Goal: Navigation & Orientation: Understand site structure

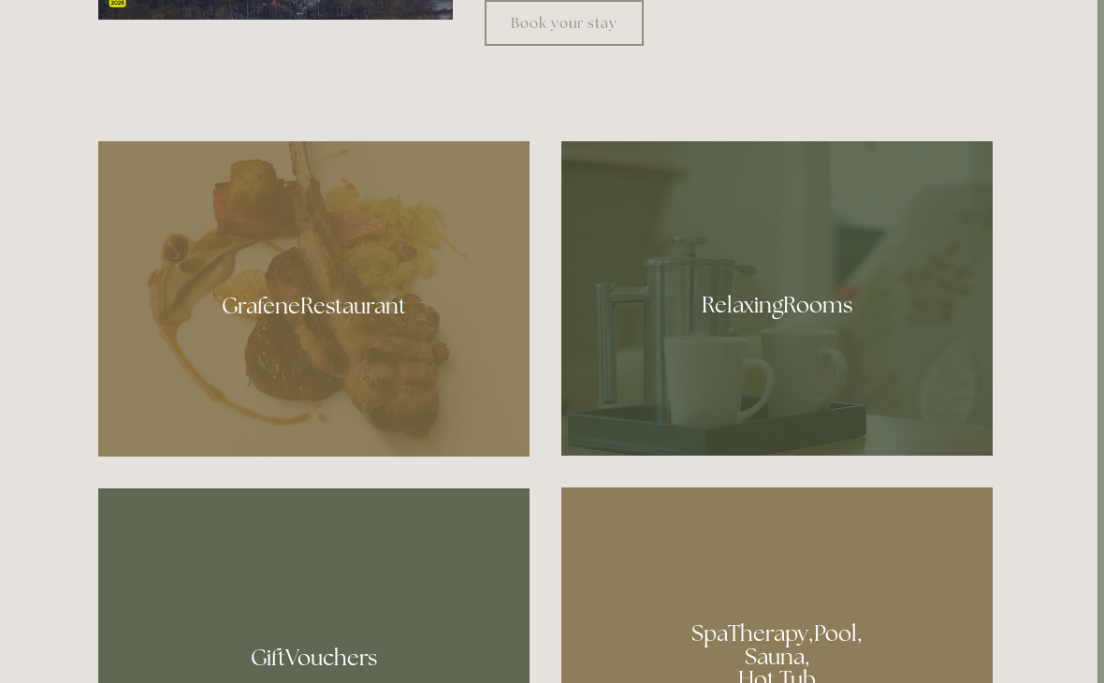
scroll to position [1004, 7]
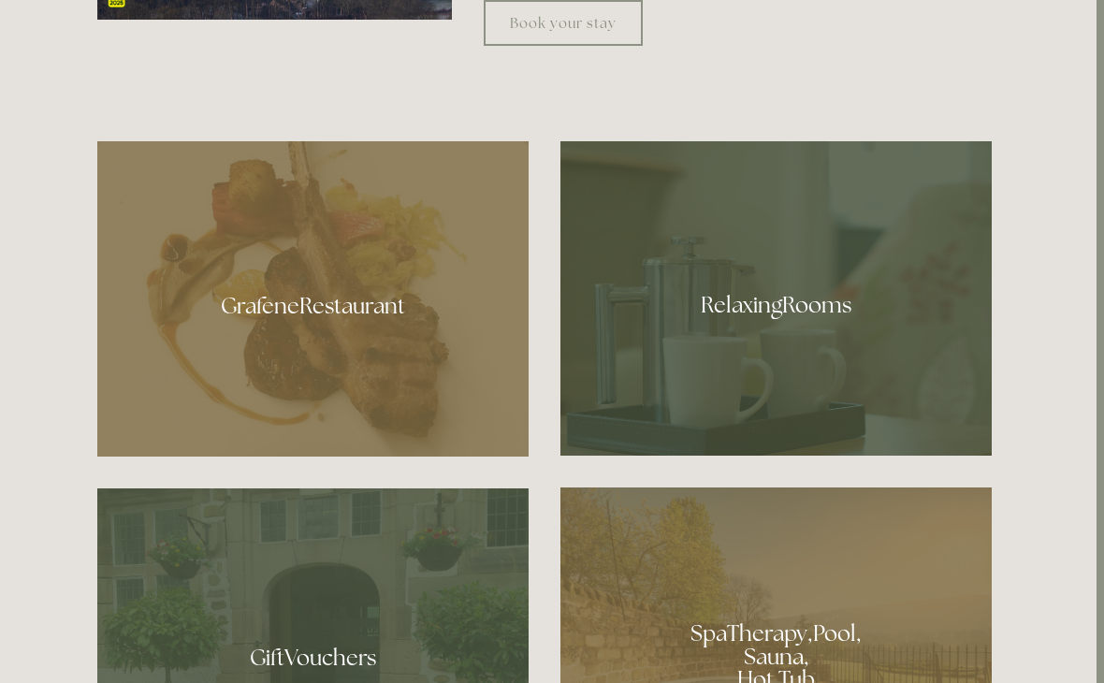
click at [402, 418] on div at bounding box center [312, 298] width 431 height 315
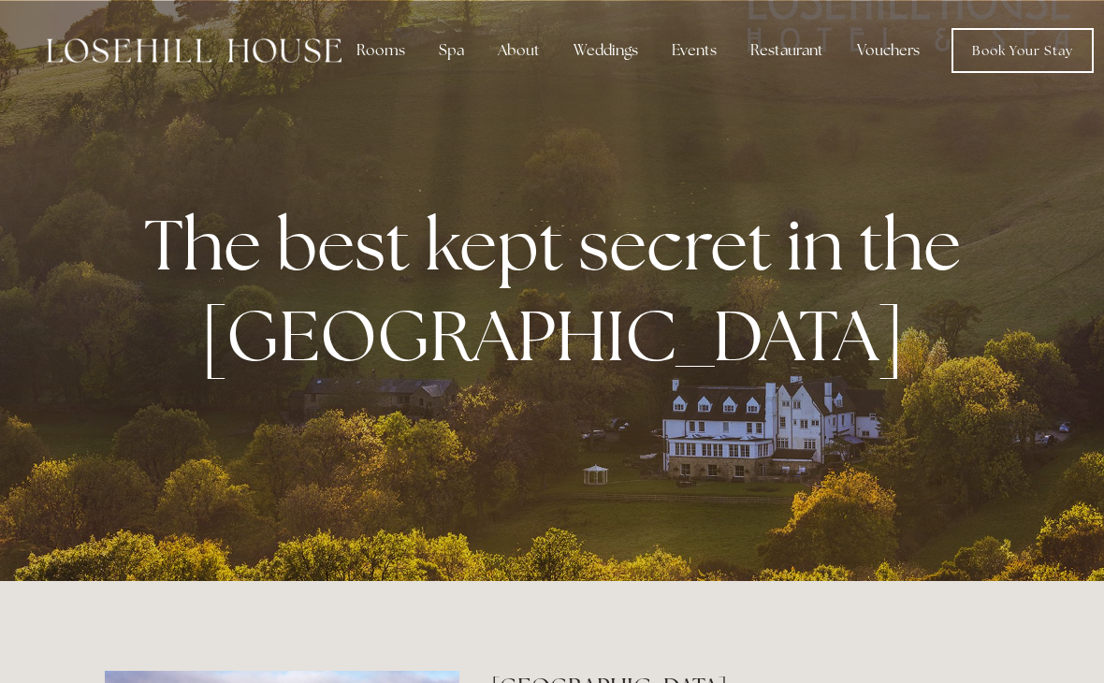
scroll to position [1032, 7]
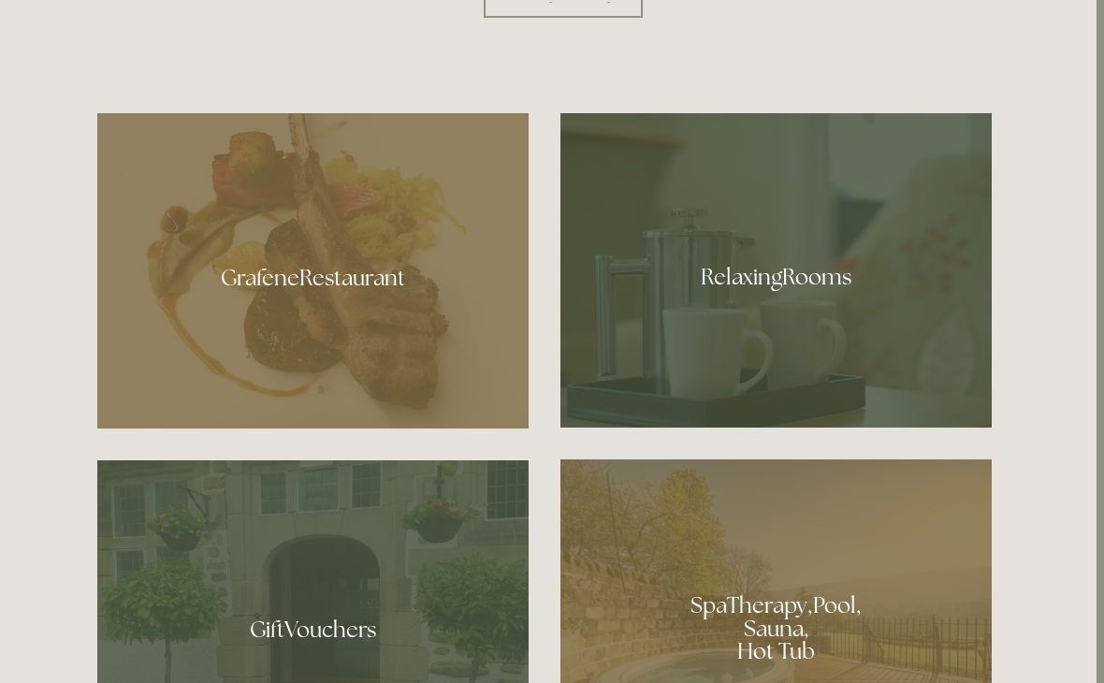
click at [807, 293] on div at bounding box center [775, 270] width 431 height 314
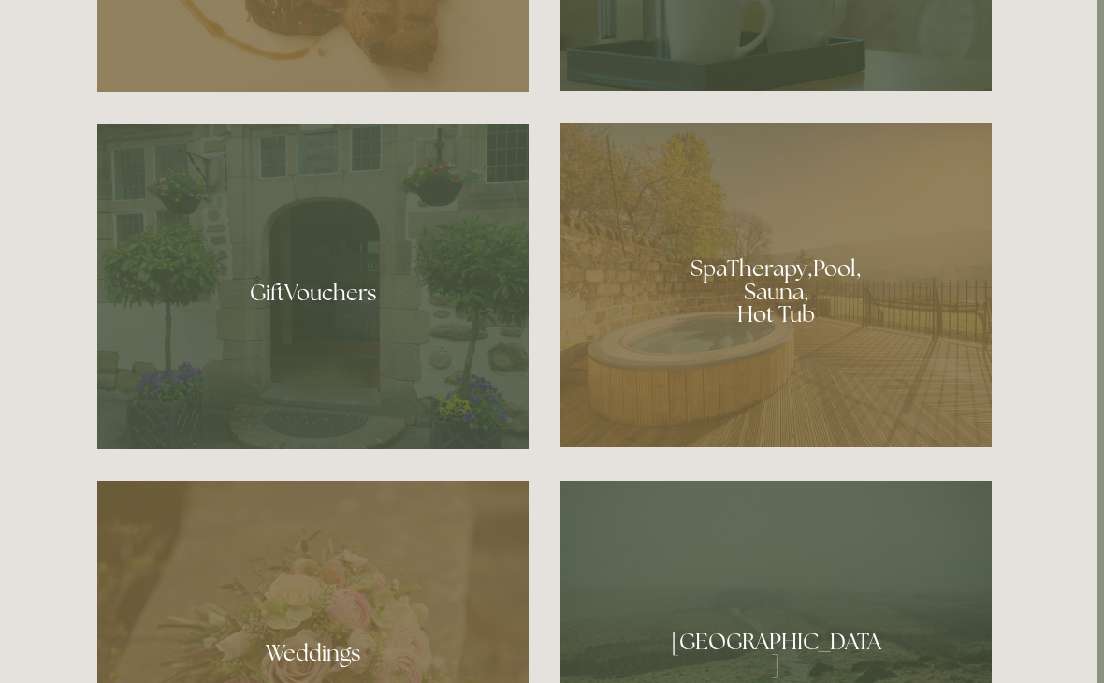
scroll to position [1380, 7]
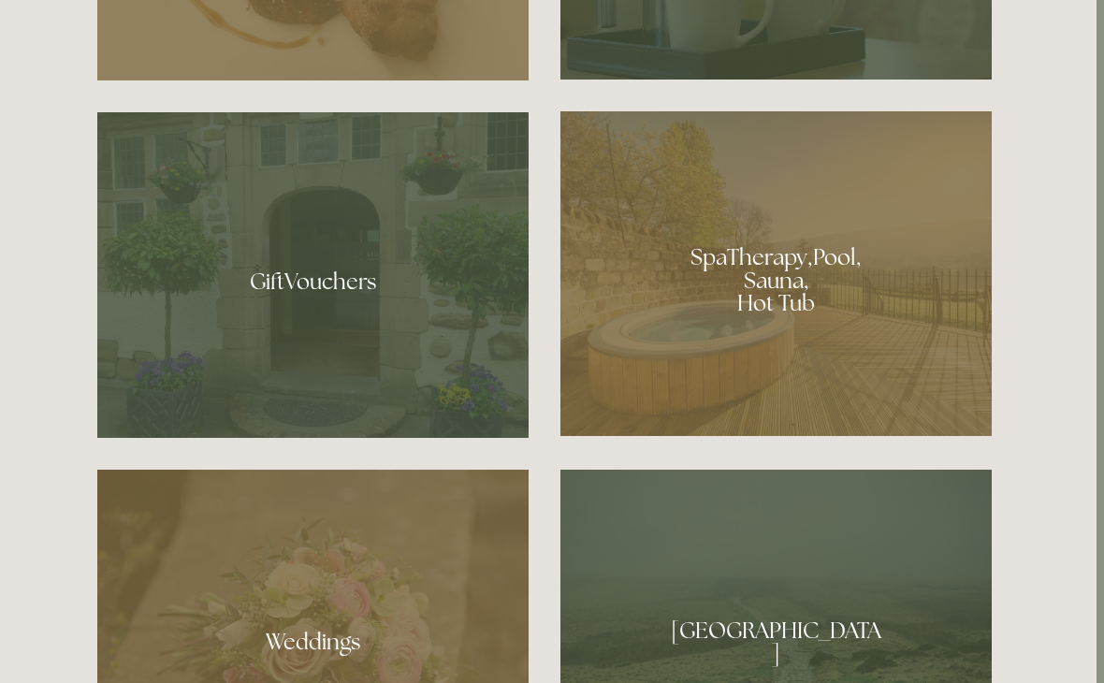
click at [780, 338] on div at bounding box center [775, 273] width 431 height 325
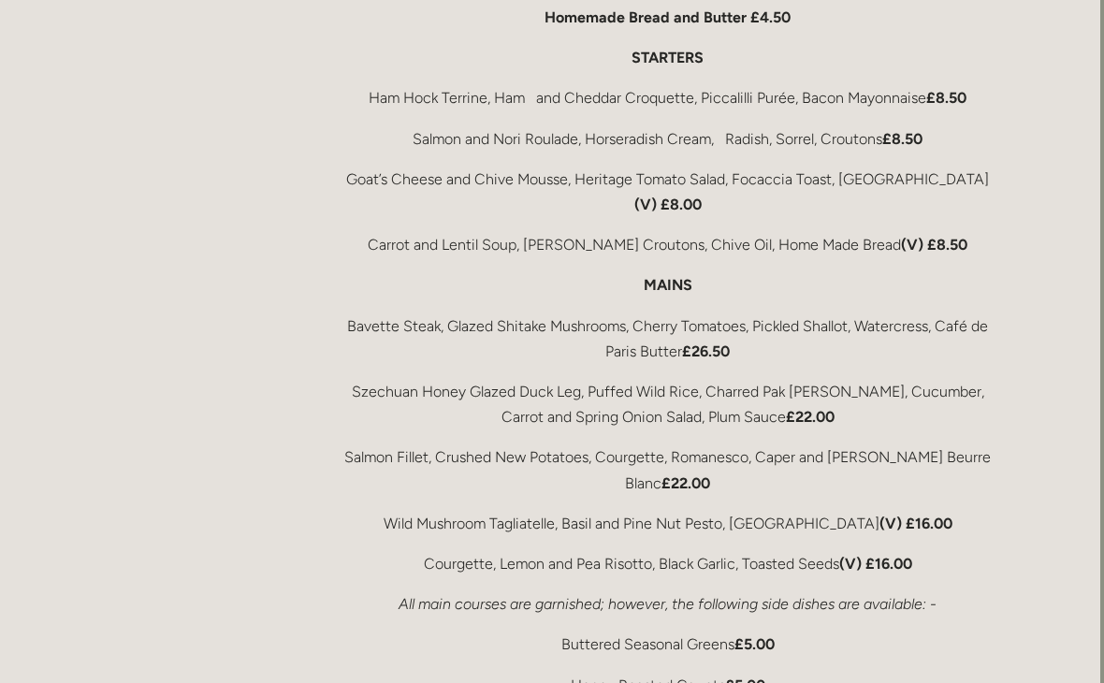
scroll to position [3039, 4]
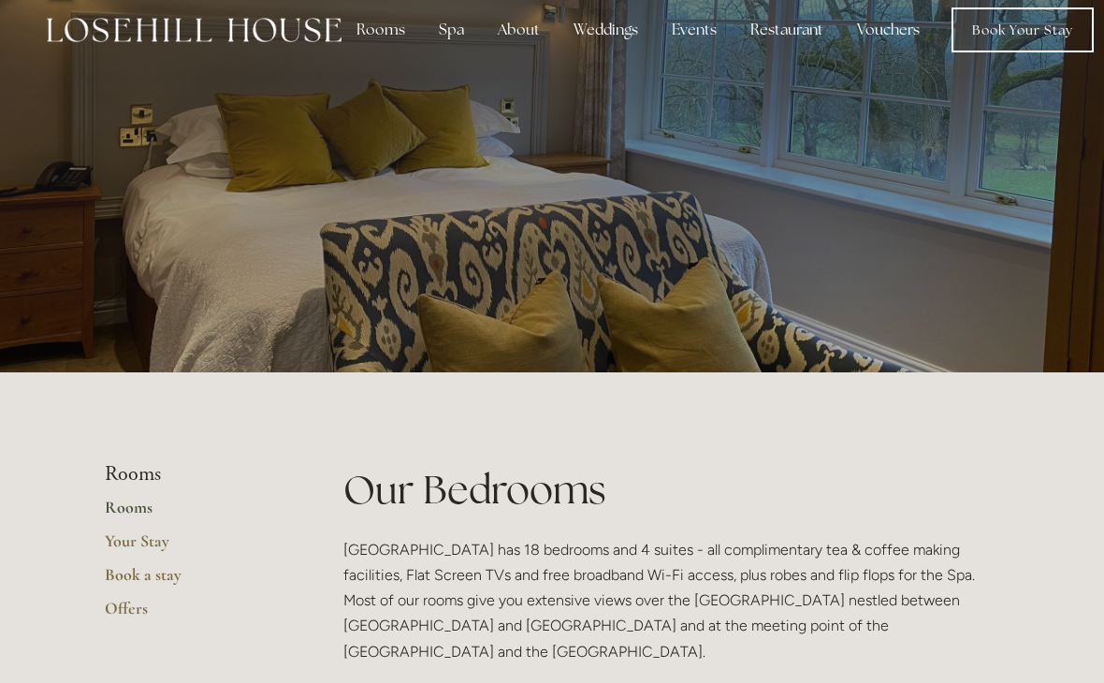
scroll to position [18, 0]
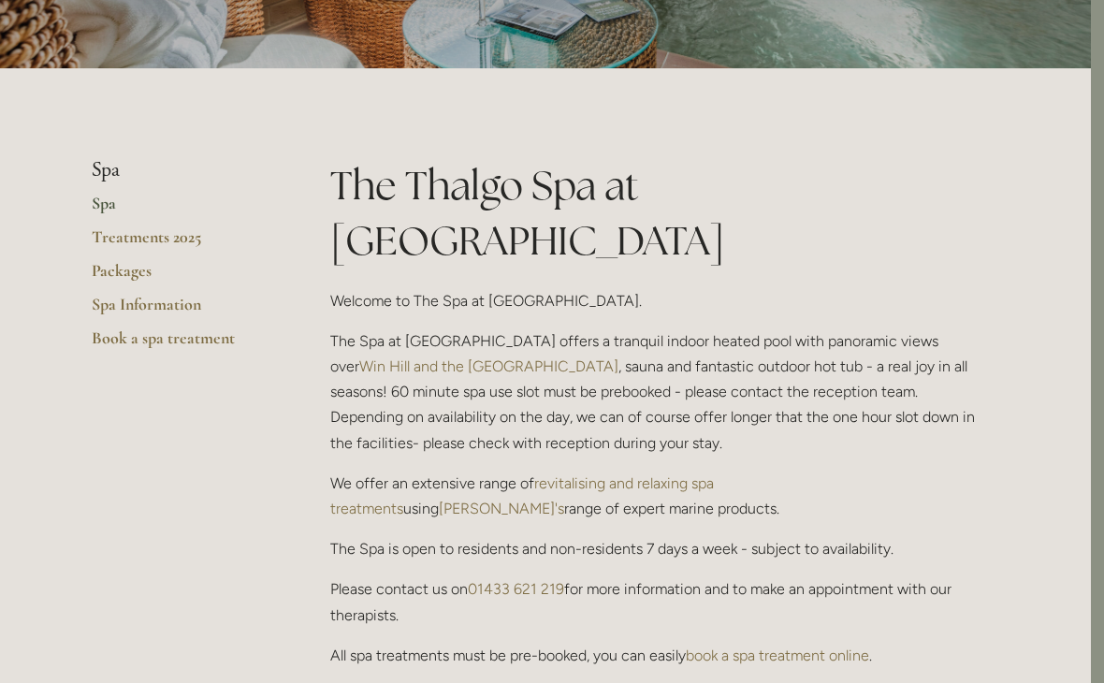
scroll to position [321, 13]
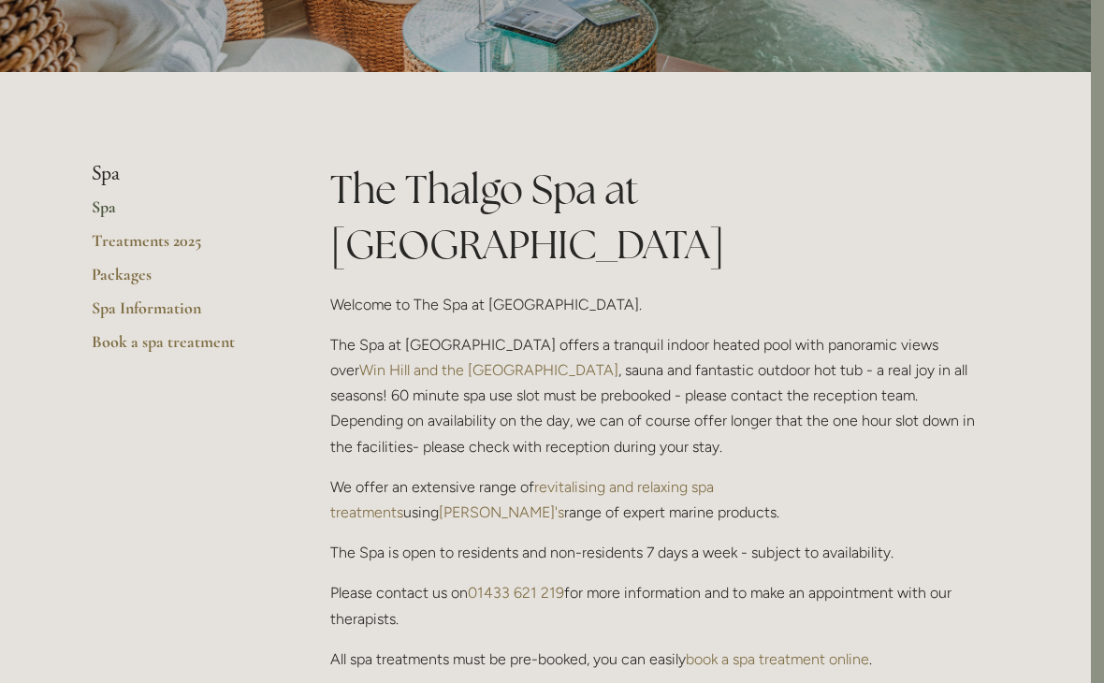
click at [107, 208] on link "Spa" at bounding box center [181, 213] width 179 height 34
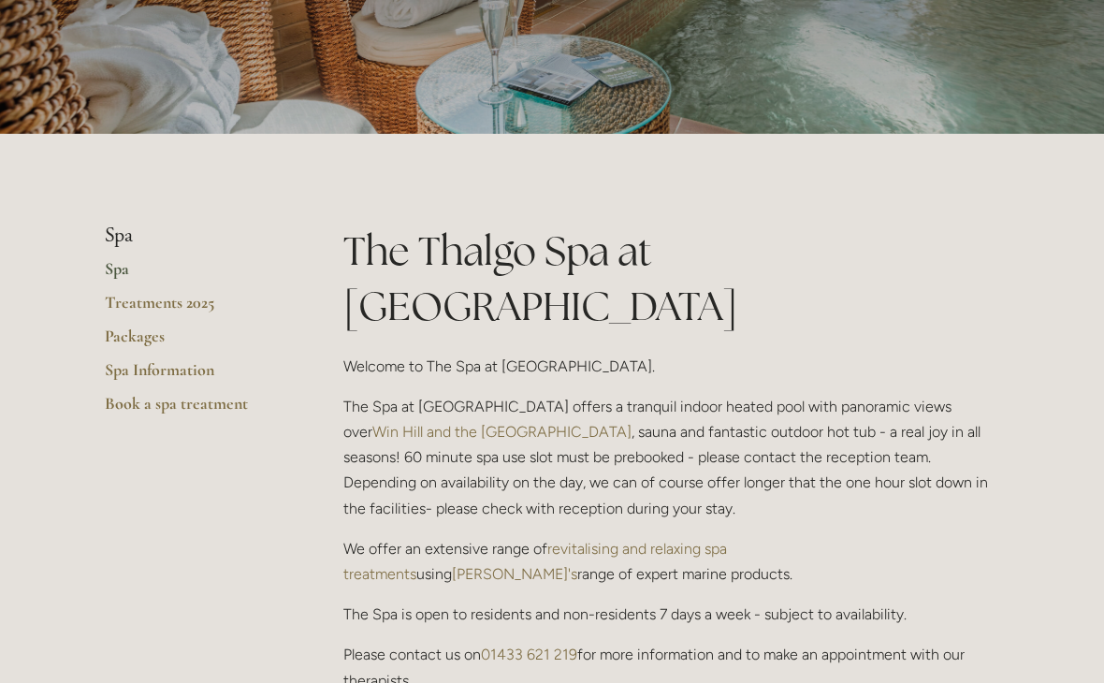
scroll to position [260, 0]
click at [178, 301] on link "Treatments 2025" at bounding box center [194, 308] width 179 height 34
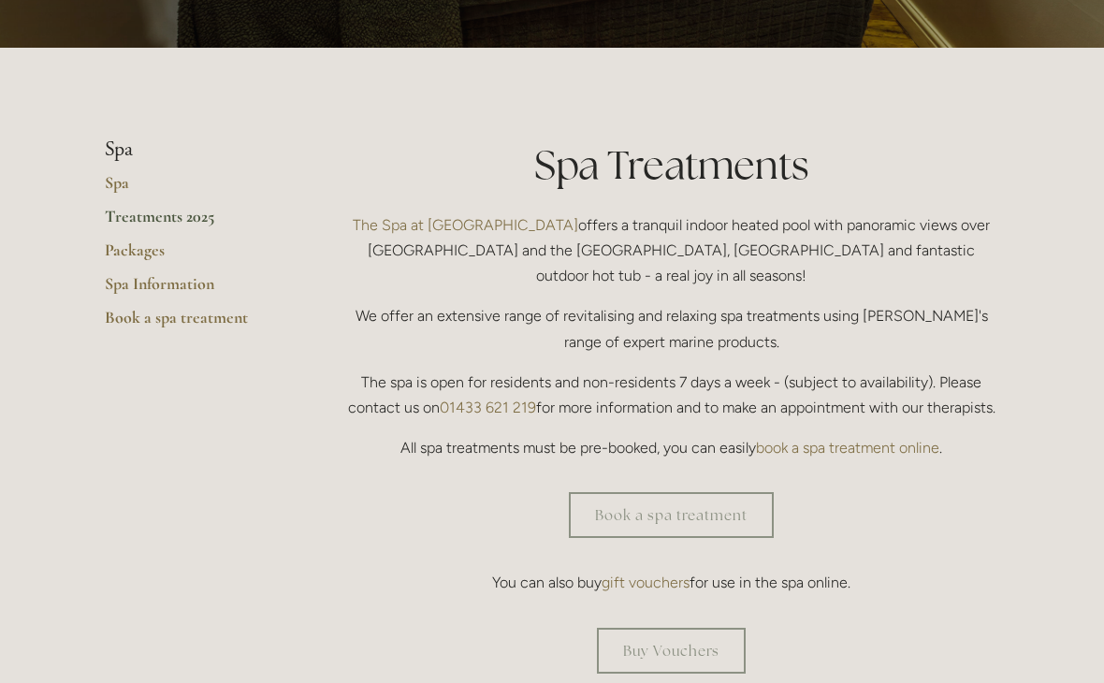
scroll to position [345, 0]
click at [133, 241] on link "Packages" at bounding box center [194, 256] width 179 height 34
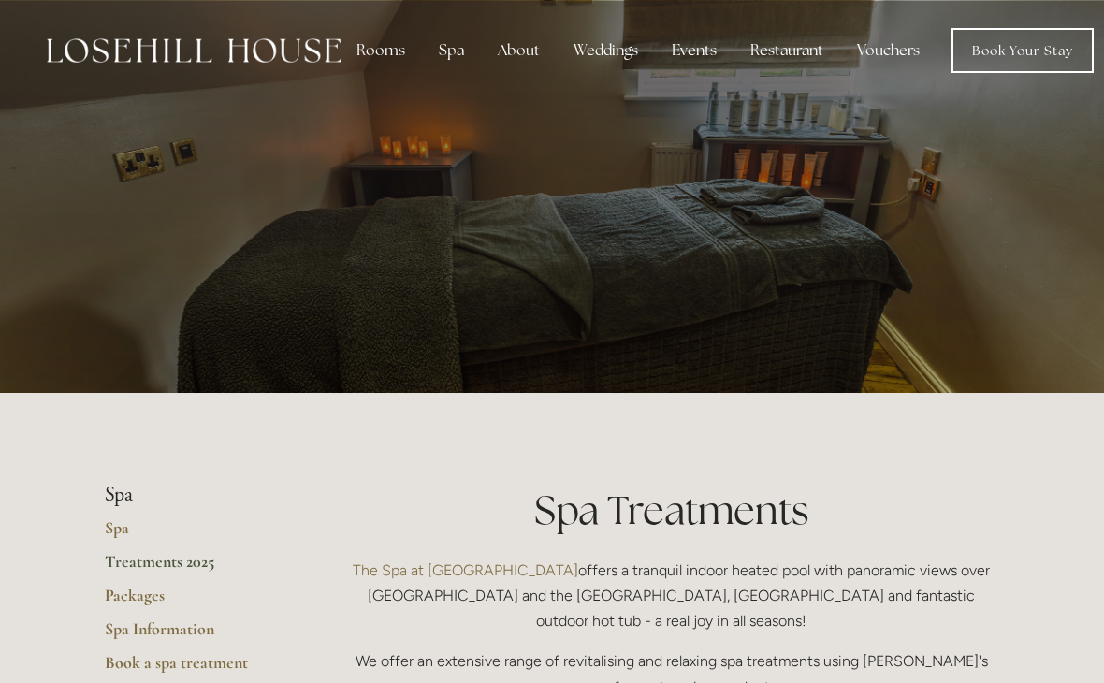
scroll to position [373, 0]
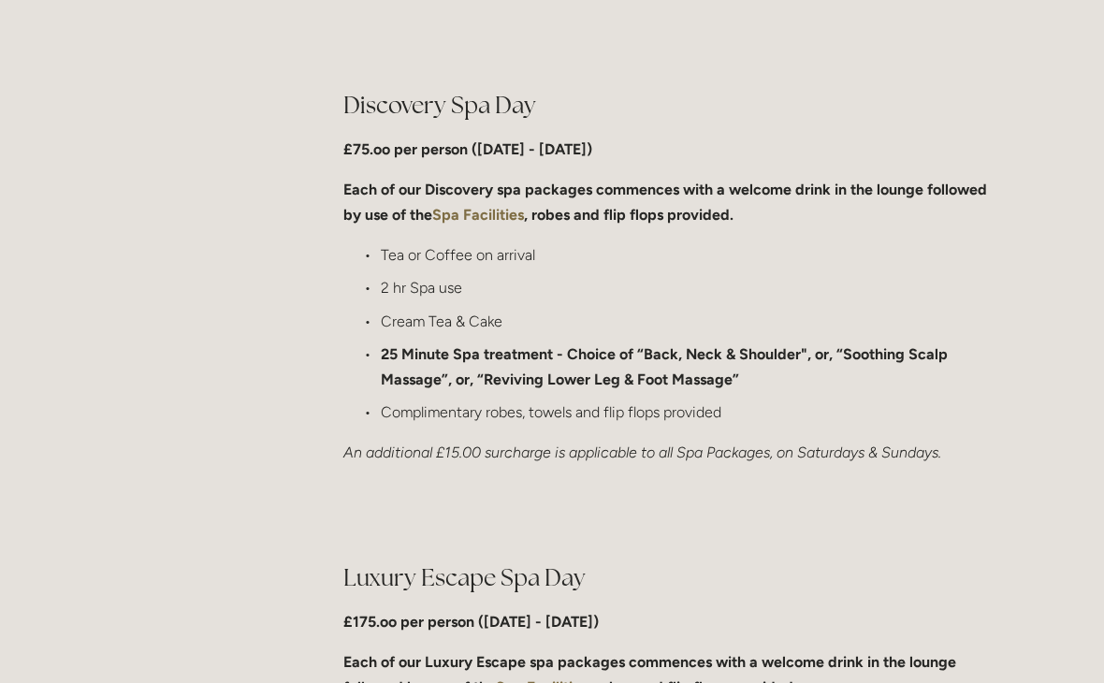
scroll to position [1199, 0]
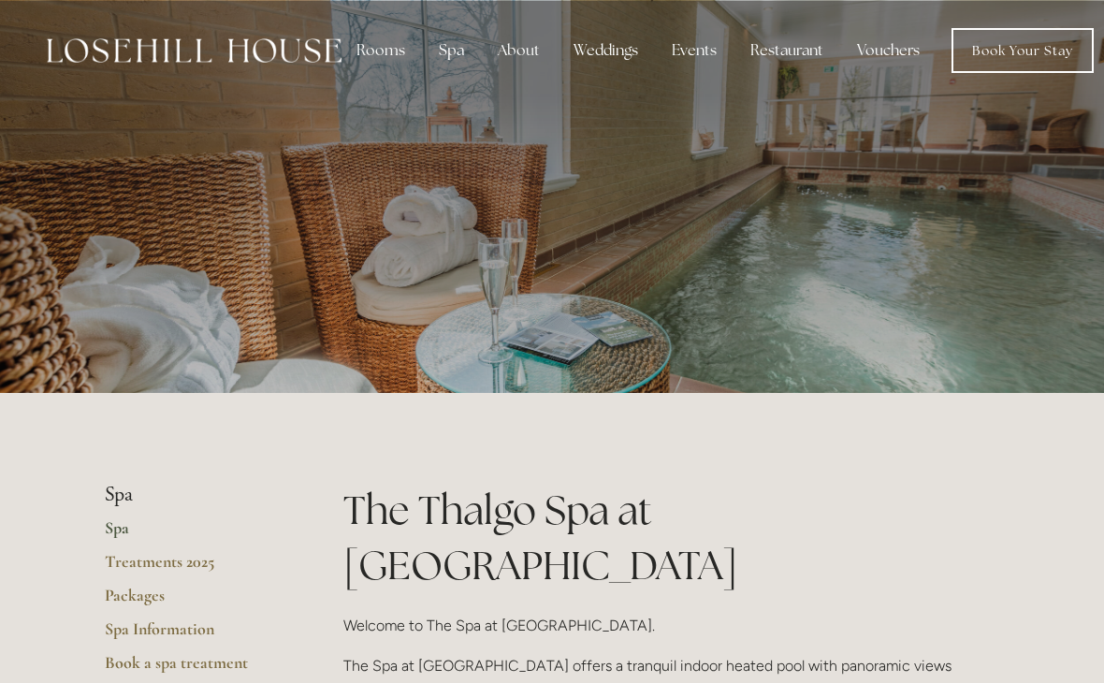
click at [516, 54] on div "About" at bounding box center [519, 50] width 72 height 37
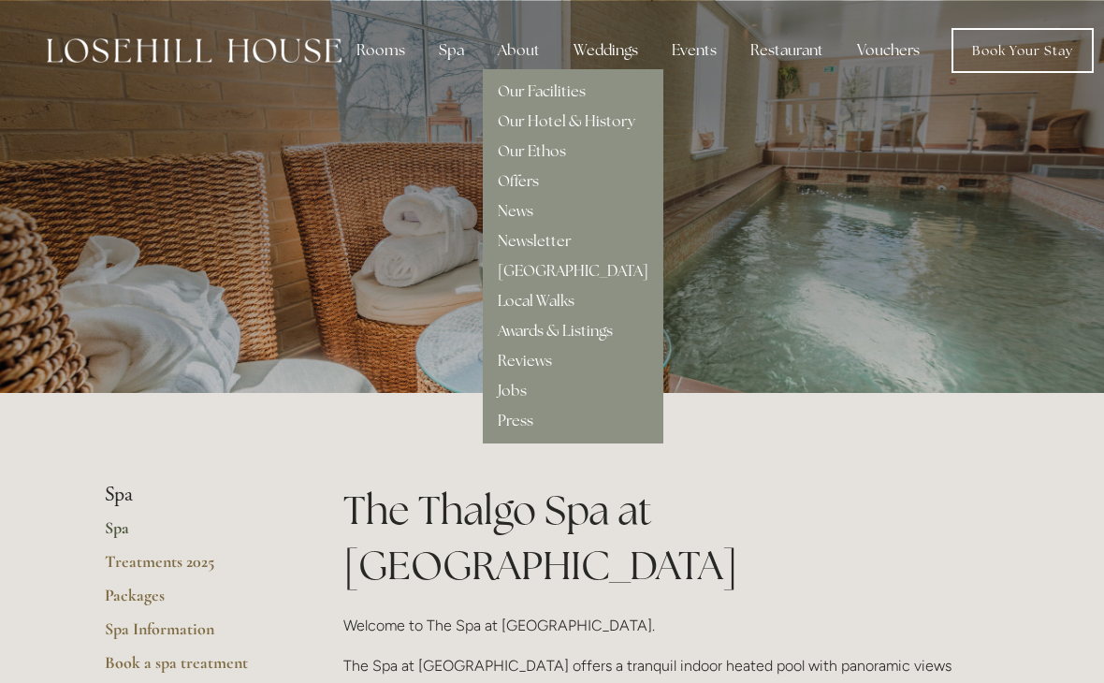
click at [548, 78] on div "Our Facilities" at bounding box center [573, 84] width 151 height 30
click at [562, 92] on link "Our Facilities" at bounding box center [542, 91] width 88 height 20
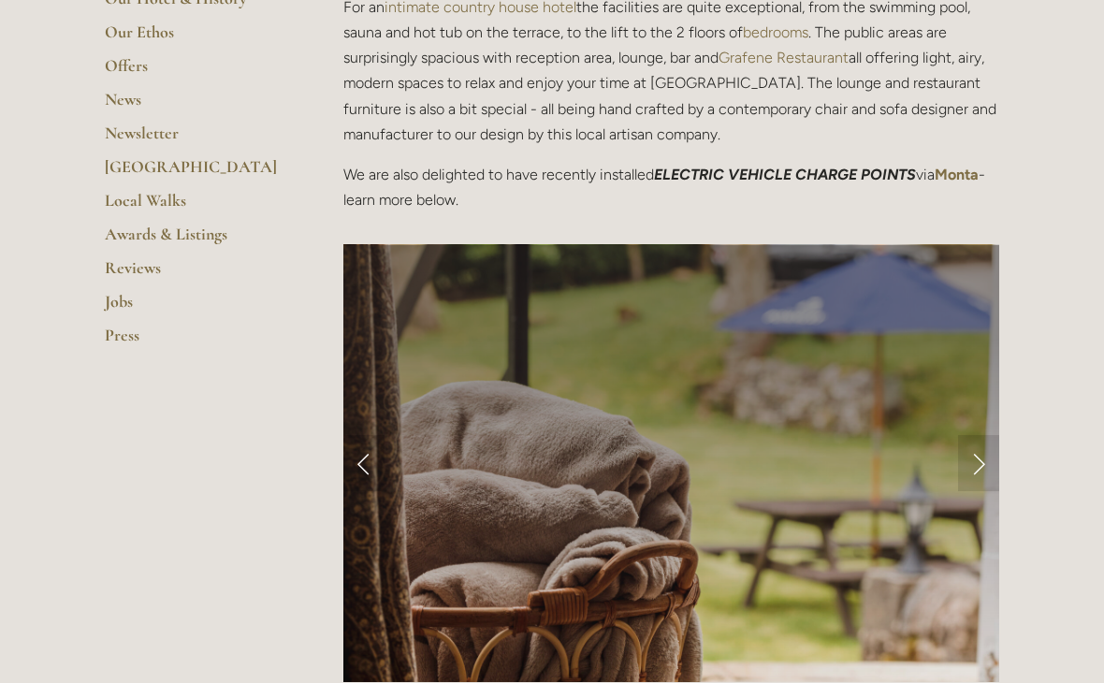
scroll to position [561, 0]
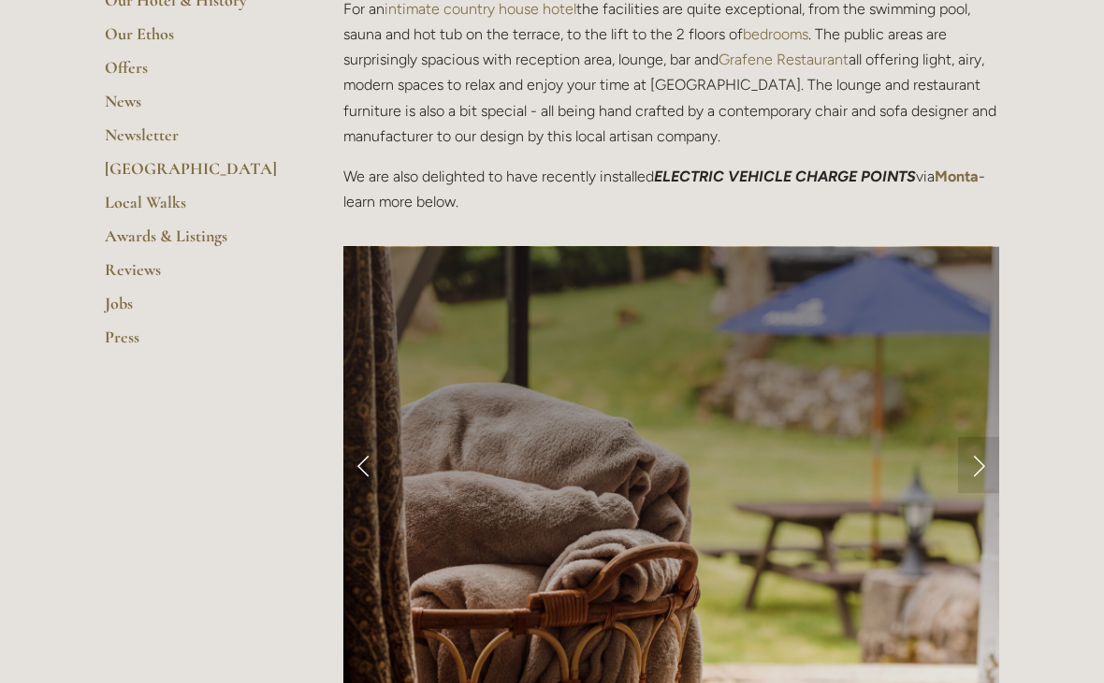
click at [163, 195] on link "Local Walks" at bounding box center [194, 209] width 179 height 34
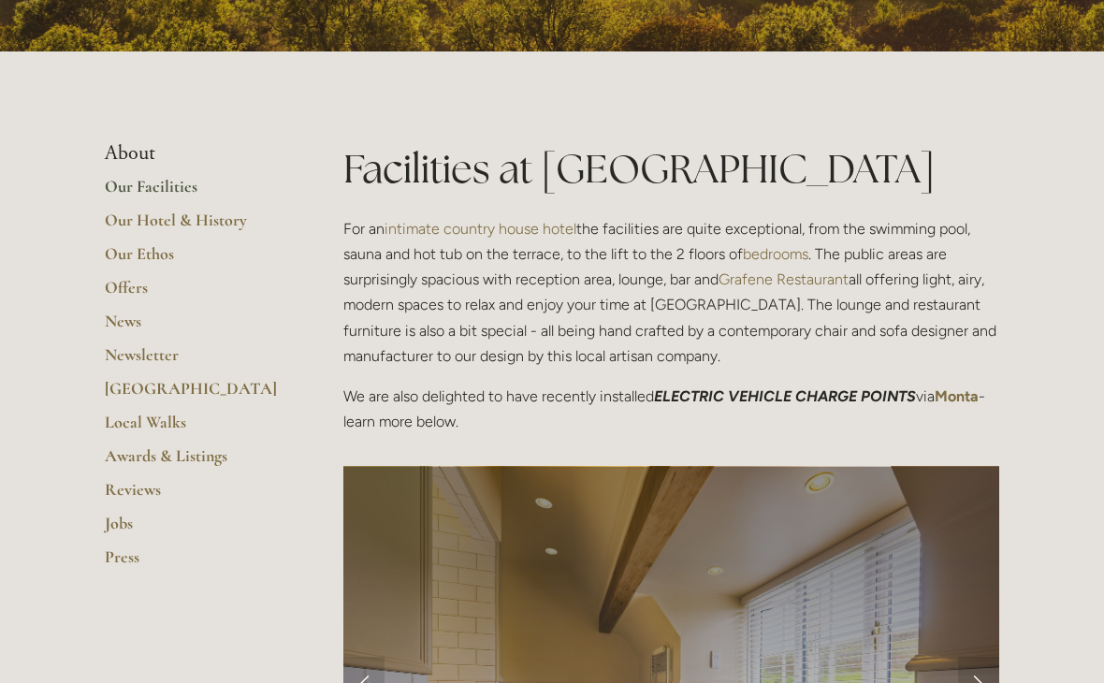
scroll to position [338, 0]
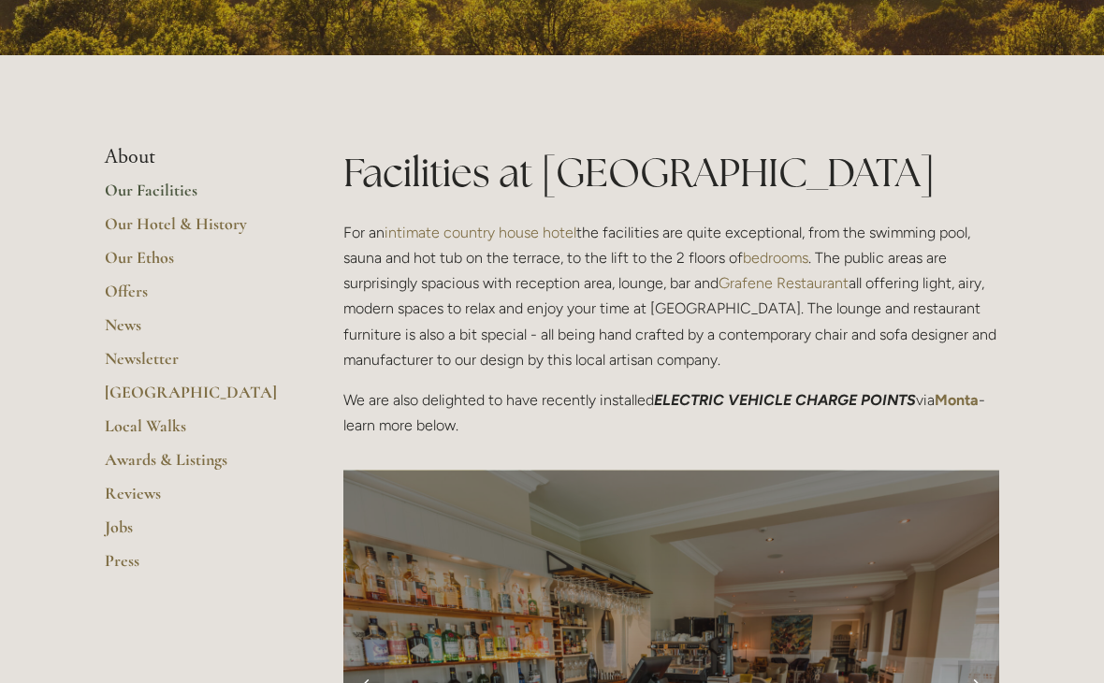
click at [128, 285] on link "Offers" at bounding box center [194, 298] width 179 height 34
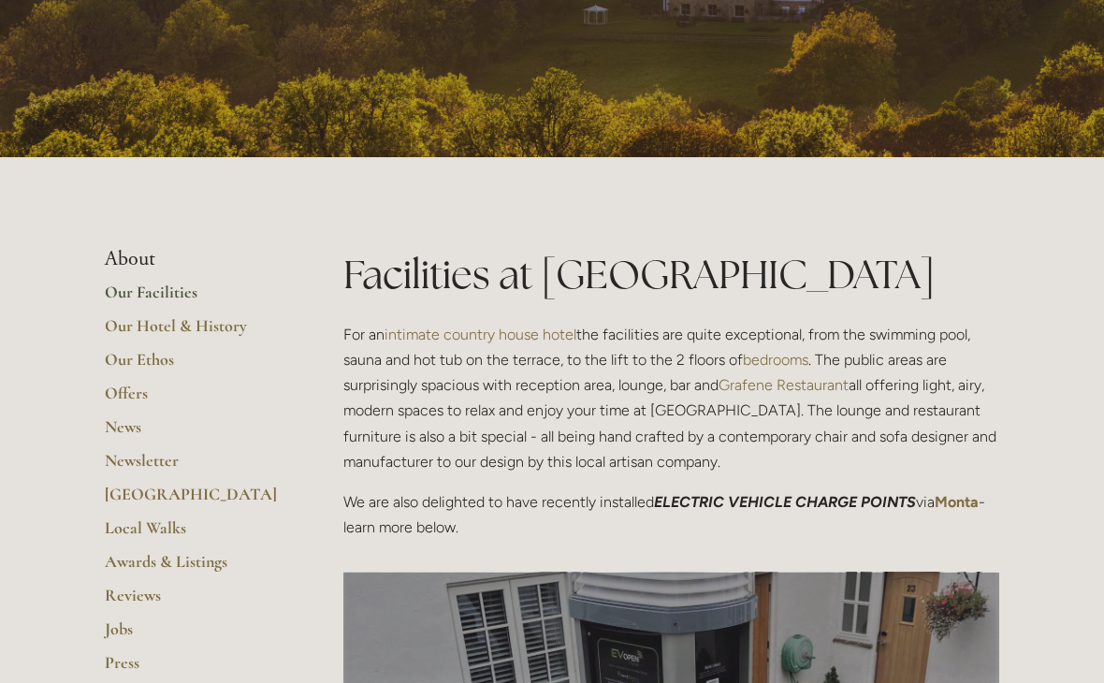
scroll to position [234, 0]
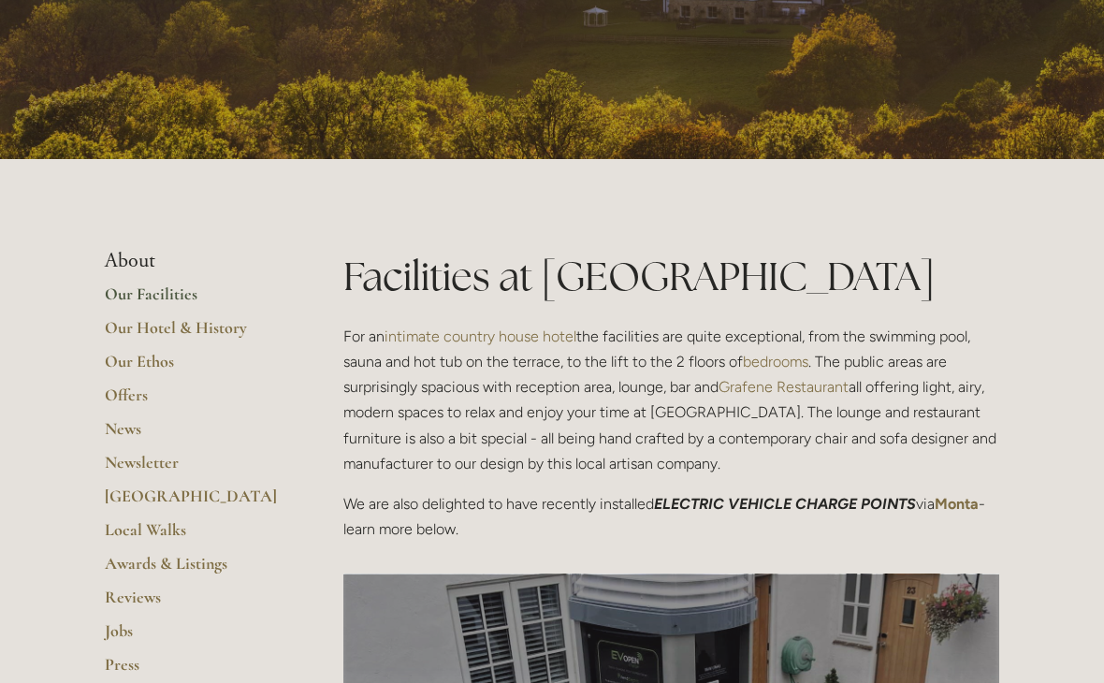
click at [141, 256] on li "About" at bounding box center [194, 261] width 179 height 24
click at [133, 258] on li "About" at bounding box center [194, 261] width 179 height 24
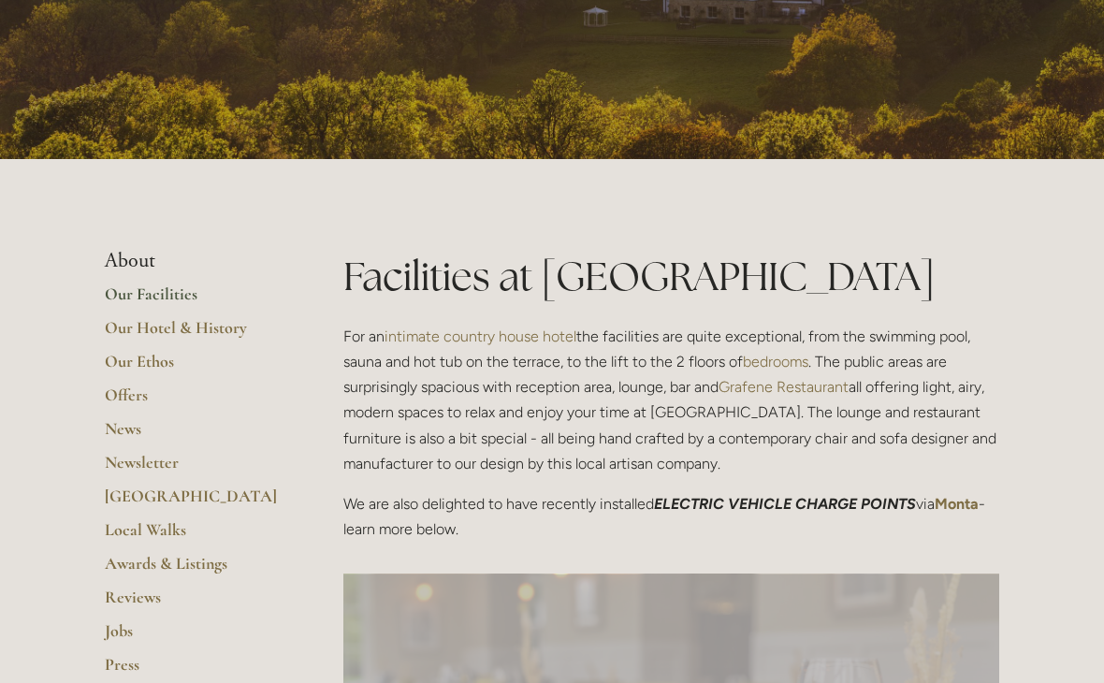
click at [166, 290] on link "Our Facilities" at bounding box center [194, 300] width 179 height 34
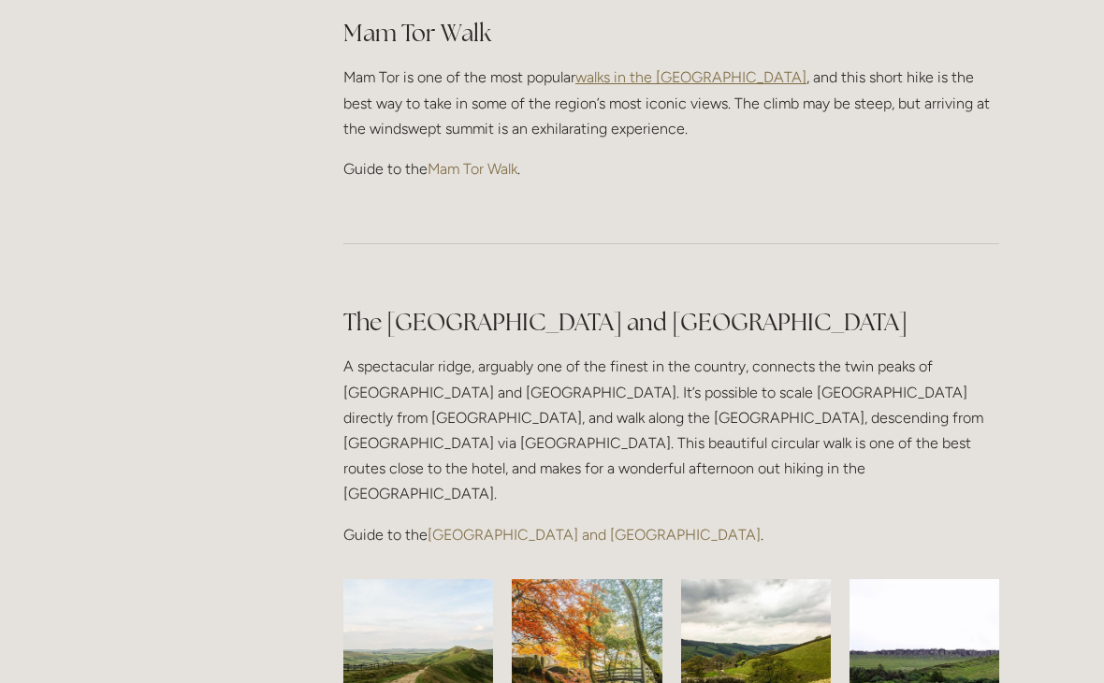
scroll to position [1248, 0]
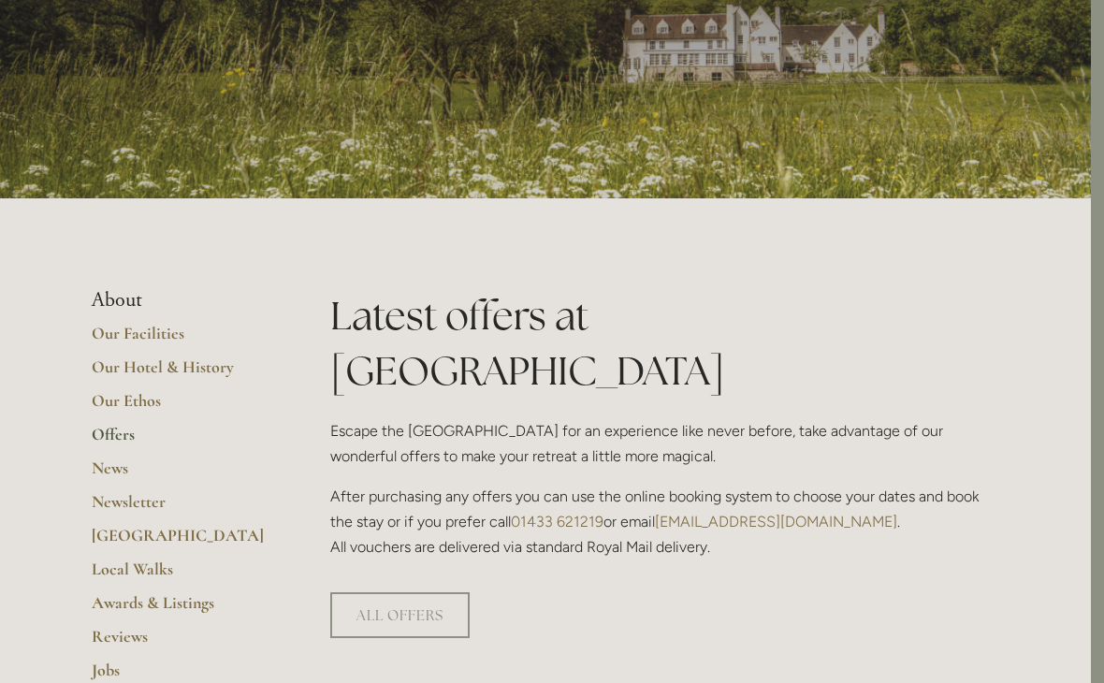
scroll to position [0, 13]
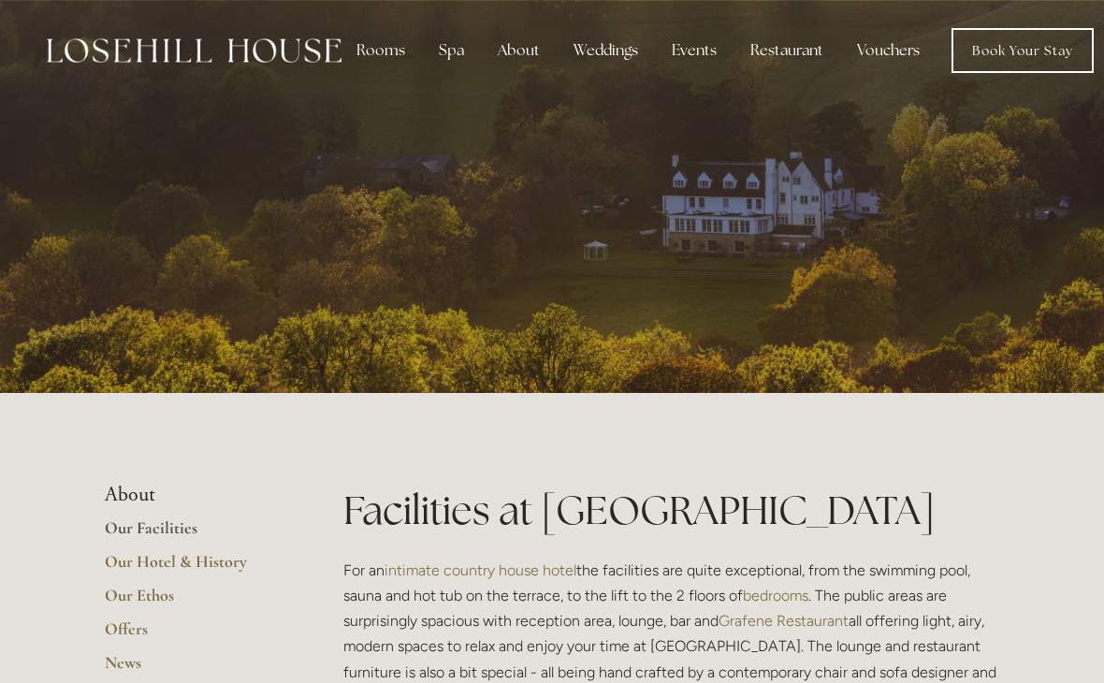
click at [785, 47] on div "Restaurant" at bounding box center [786, 50] width 103 height 37
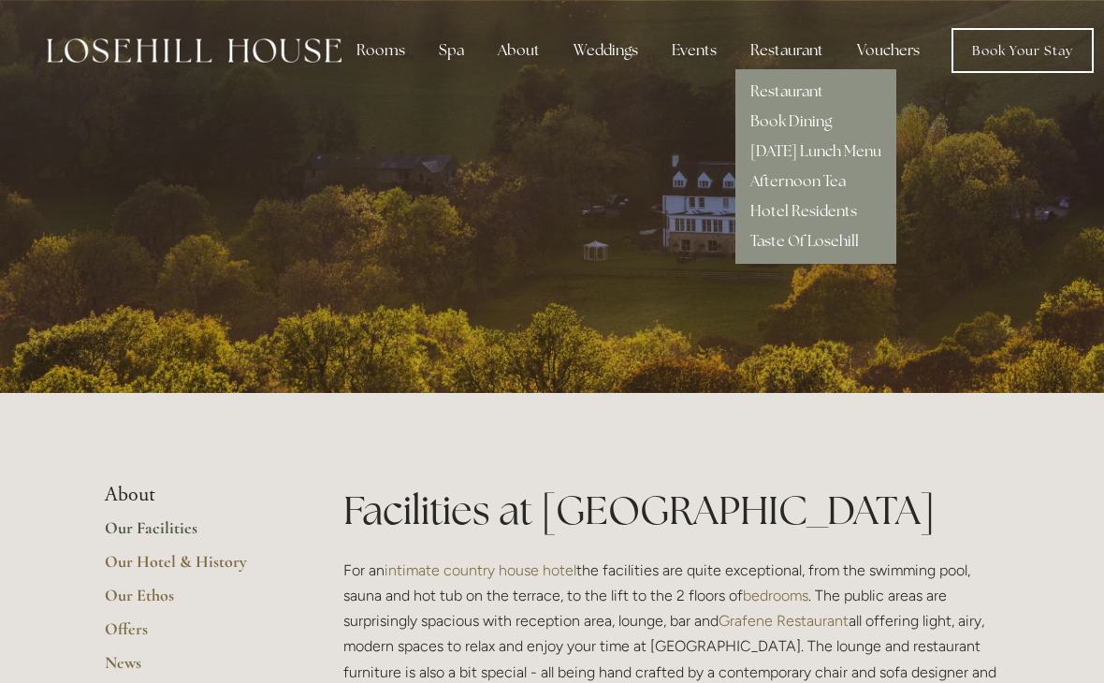
click at [809, 183] on link "Afternoon Tea" at bounding box center [797, 181] width 95 height 20
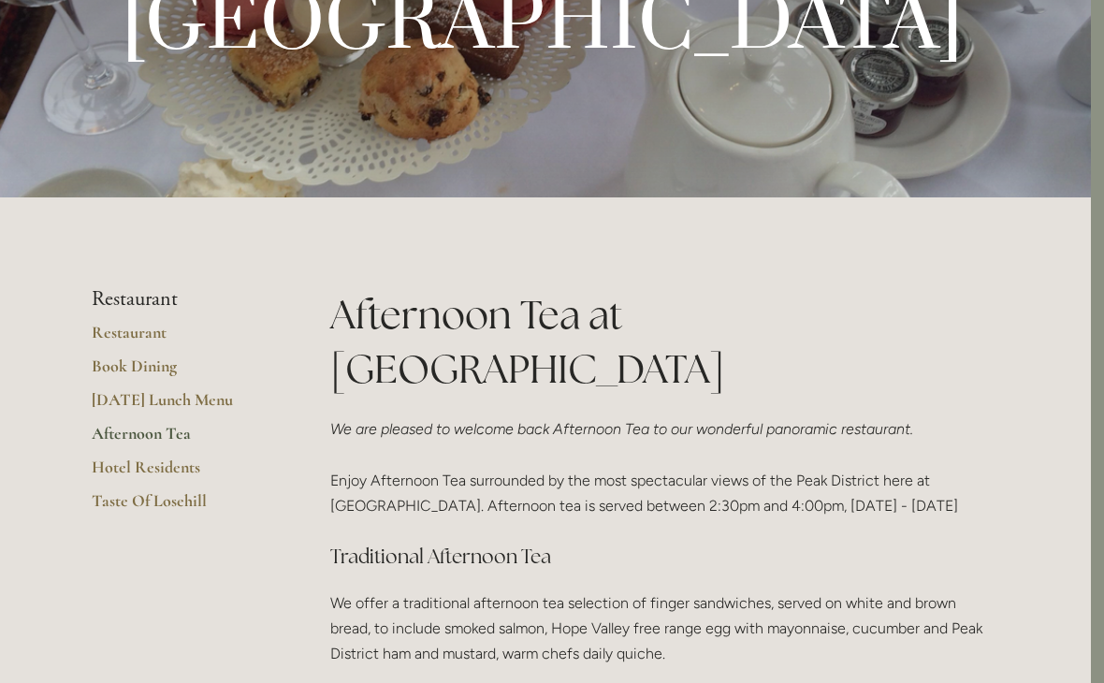
scroll to position [248, 13]
click at [177, 478] on link "Hotel Residents" at bounding box center [181, 472] width 179 height 34
